Goal: Task Accomplishment & Management: Use online tool/utility

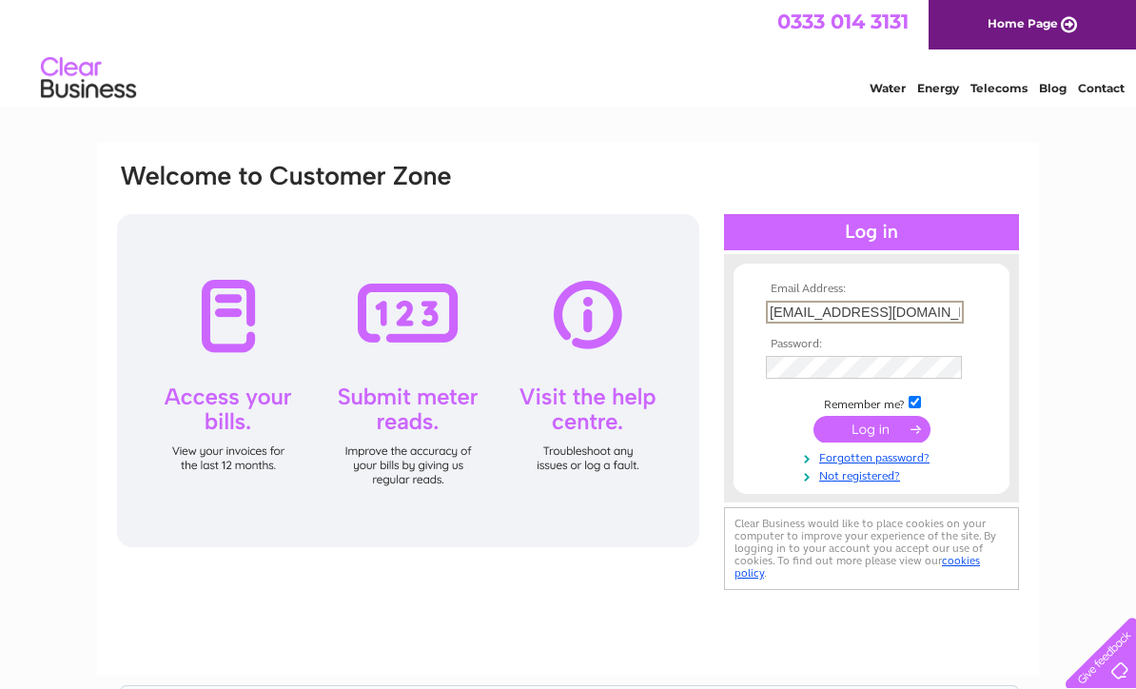
type input "Kdrea@btinternet.com"
click at [881, 436] on input "submit" at bounding box center [871, 429] width 117 height 27
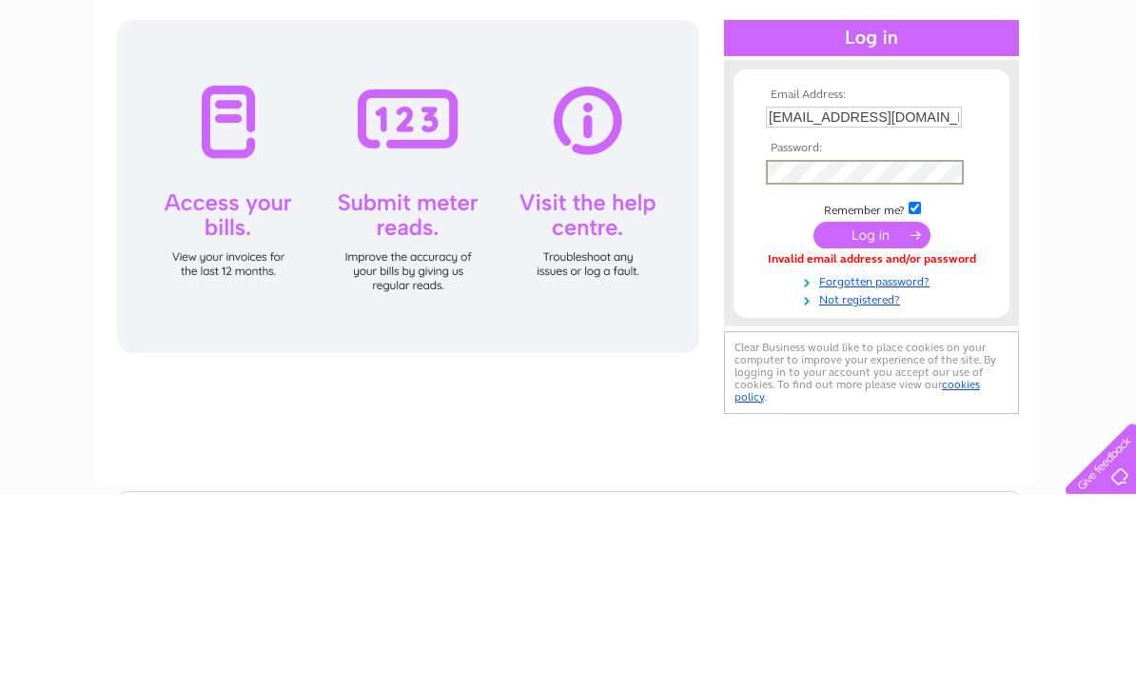
click at [867, 416] on input "submit" at bounding box center [871, 429] width 117 height 27
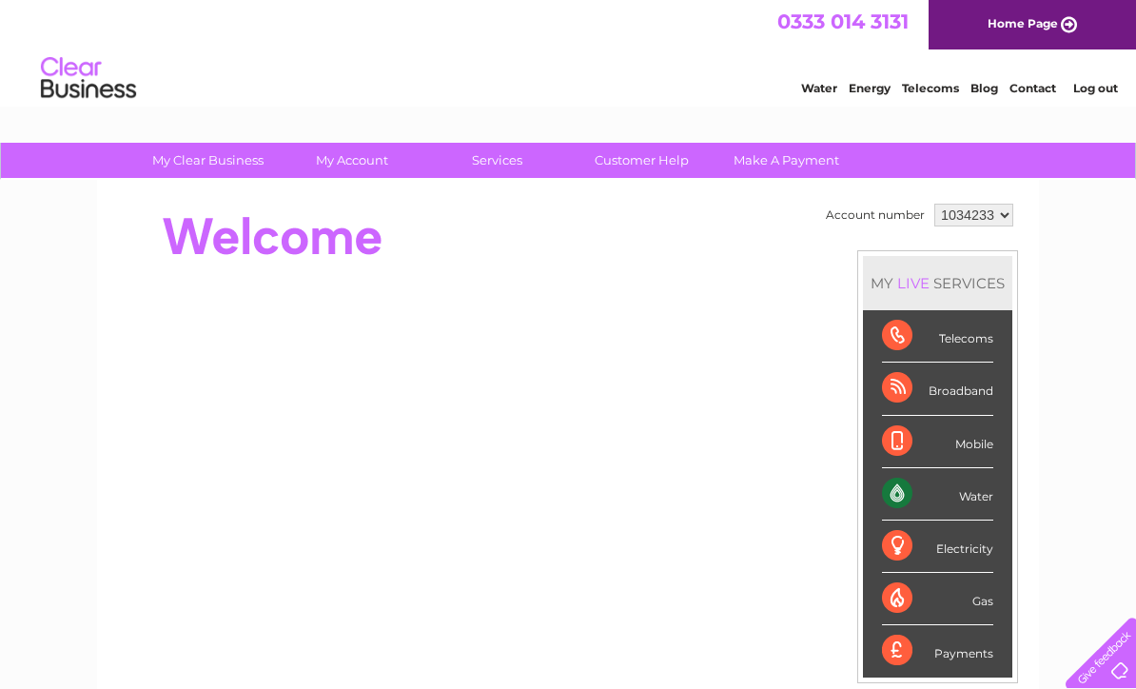
click at [969, 497] on div "Water" at bounding box center [937, 494] width 111 height 52
click at [904, 496] on div "Water" at bounding box center [937, 494] width 111 height 52
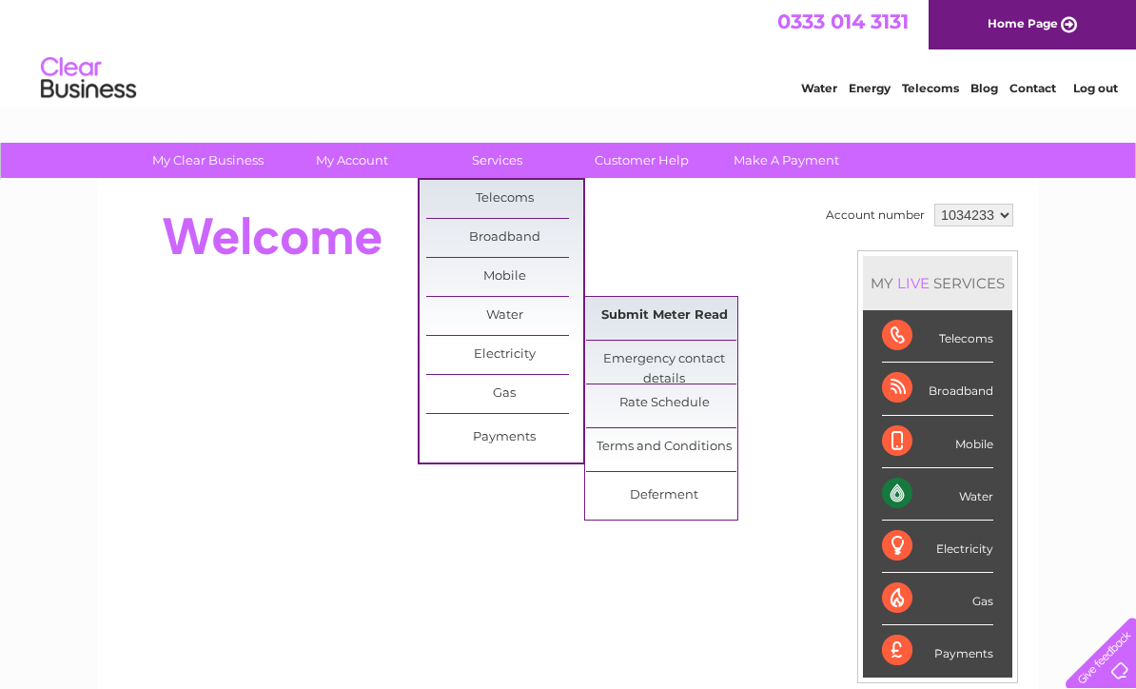
click at [633, 317] on link "Submit Meter Read" at bounding box center [664, 316] width 157 height 38
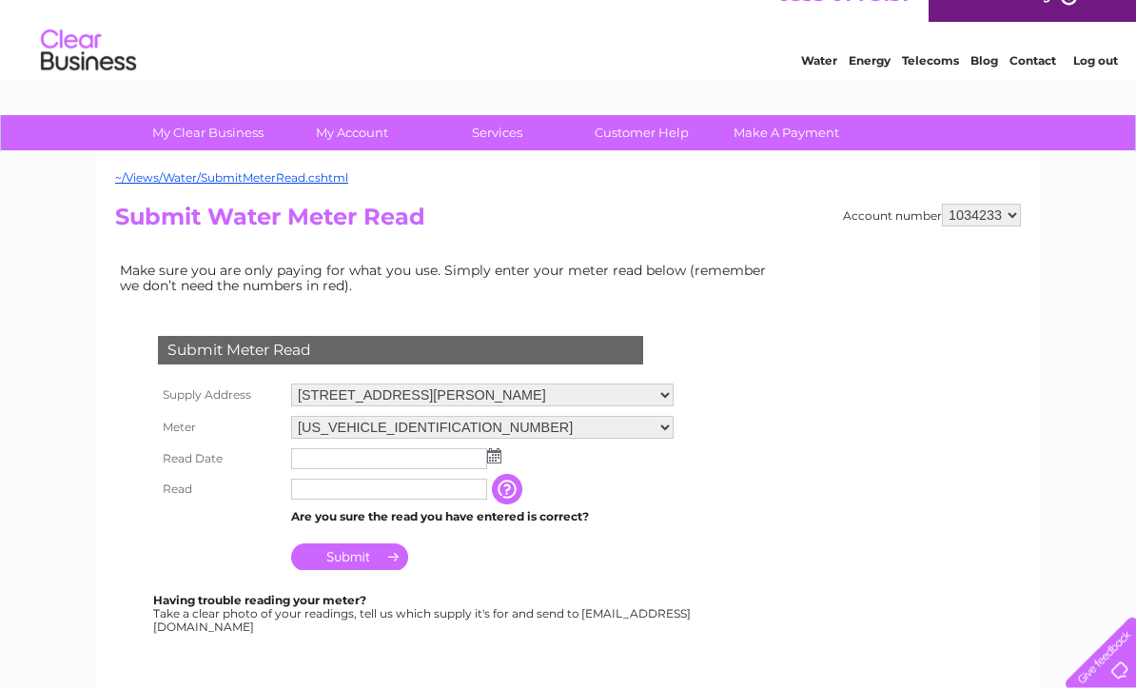
scroll to position [37, 0]
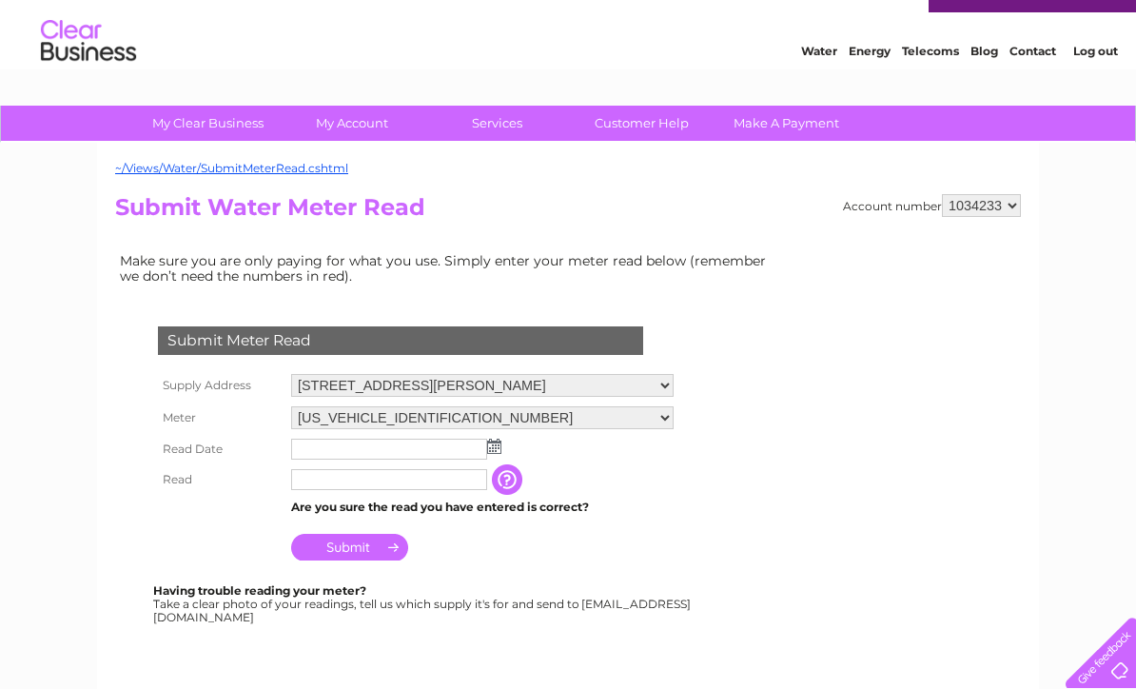
click at [498, 449] on img at bounding box center [494, 446] width 14 height 15
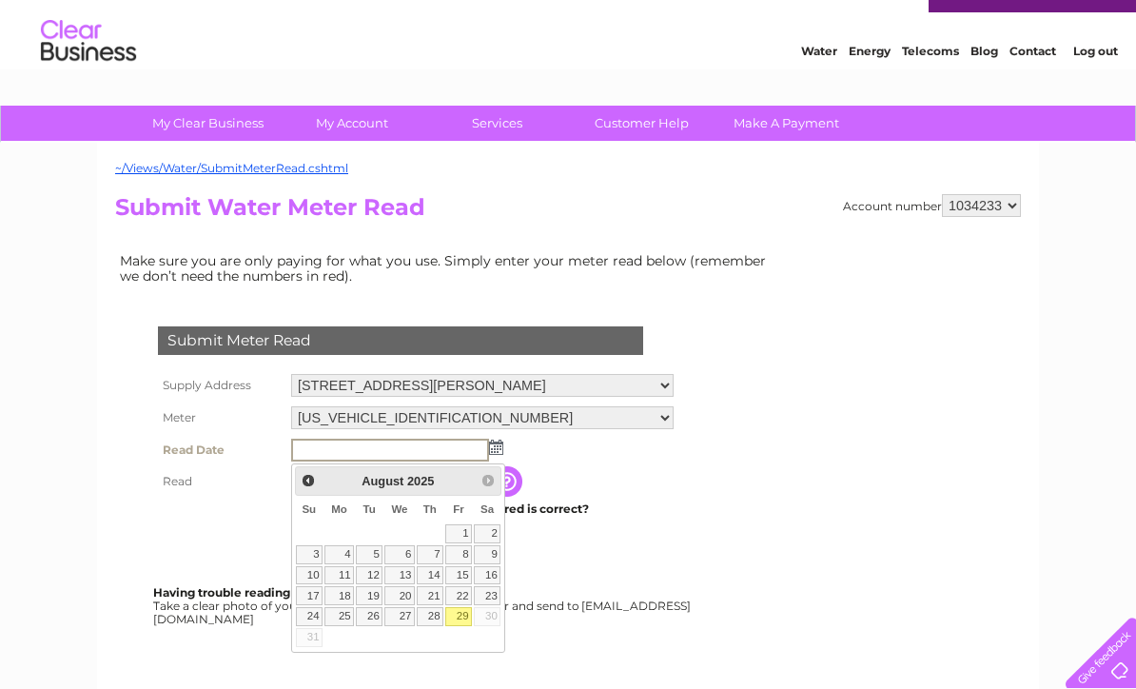
click at [460, 615] on link "29" at bounding box center [458, 616] width 27 height 19
type input "2025/08/29"
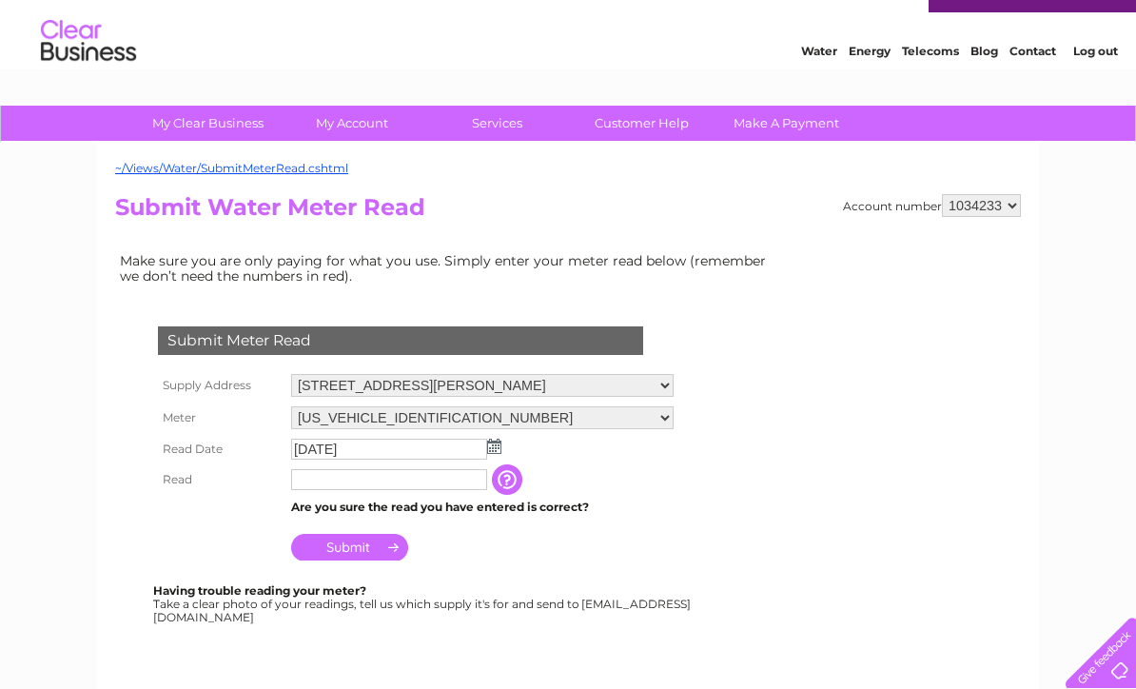
click at [411, 484] on input "text" at bounding box center [389, 479] width 196 height 21
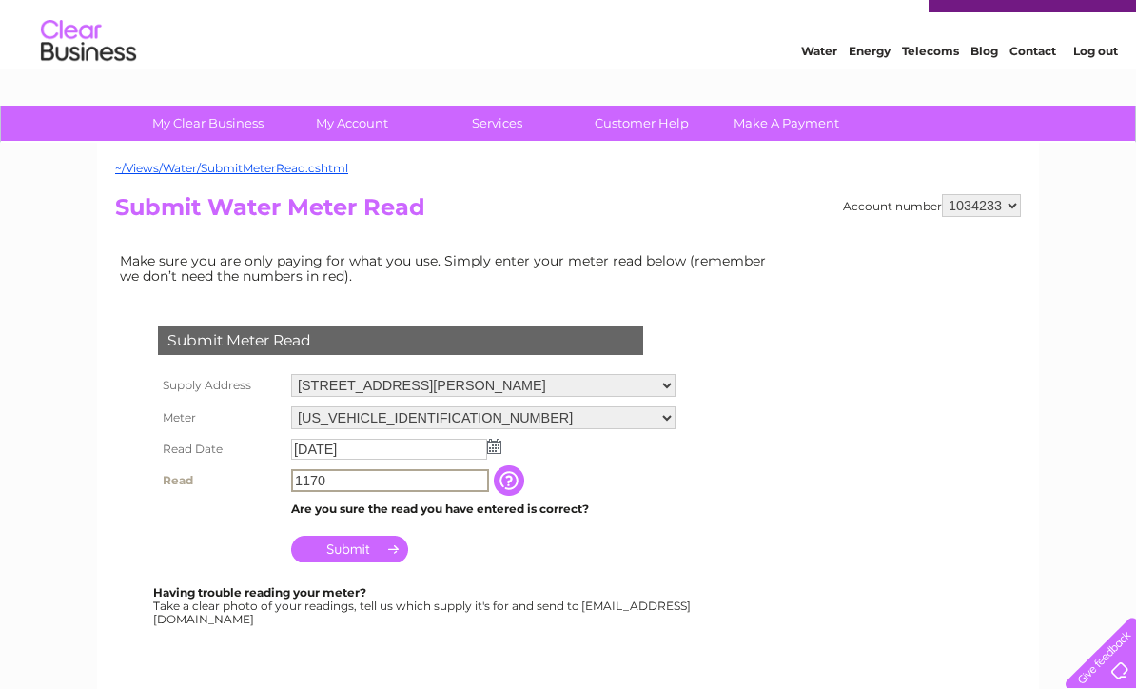
type input "1170"
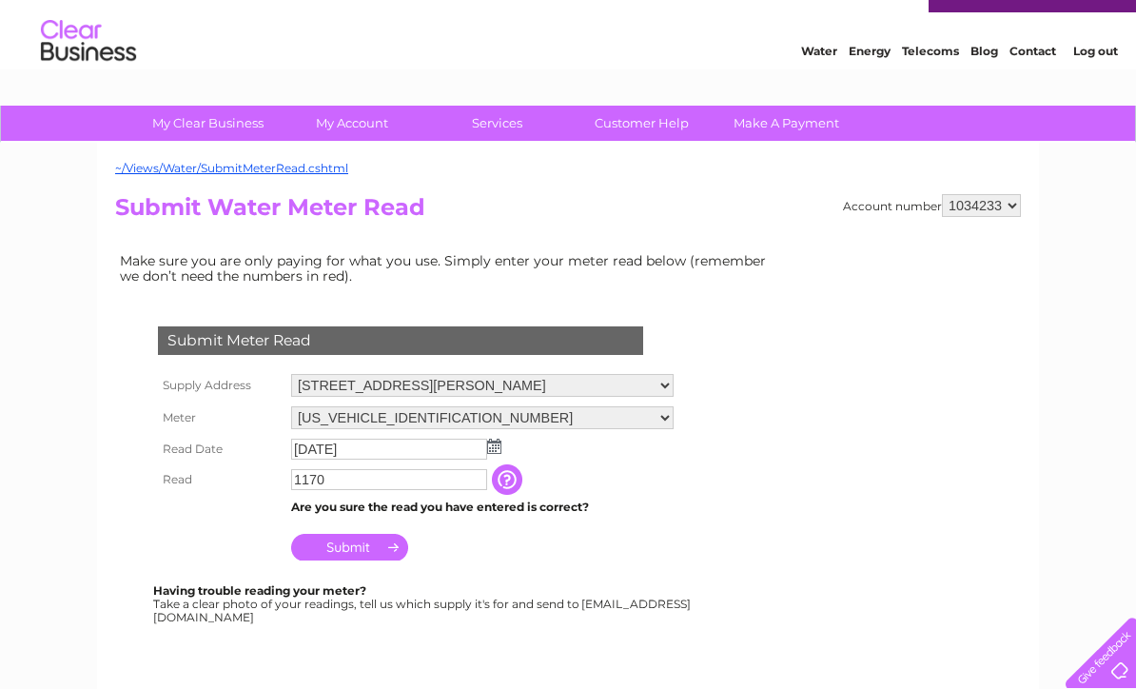
click at [363, 553] on input "Submit" at bounding box center [349, 547] width 117 height 27
